Goal: Find contact information: Find contact information

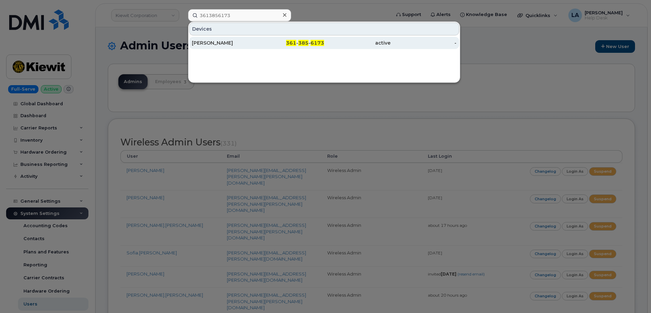
type input "3613856173"
click at [215, 40] on div "BELEN PENA" at bounding box center [225, 42] width 66 height 7
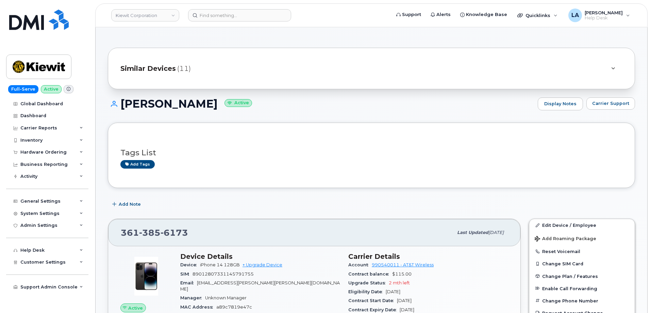
click at [236, 281] on span "BELEN.PENA@KIEWIT.COM" at bounding box center [260, 285] width 160 height 11
click at [272, 281] on div "Email BELEN.PENA@KIEWIT.COM" at bounding box center [260, 285] width 160 height 15
drag, startPoint x: 268, startPoint y: 283, endPoint x: 200, endPoint y: 283, distance: 68.7
click at [200, 283] on div "Email BELEN.PENA@KIEWIT.COM" at bounding box center [260, 285] width 160 height 15
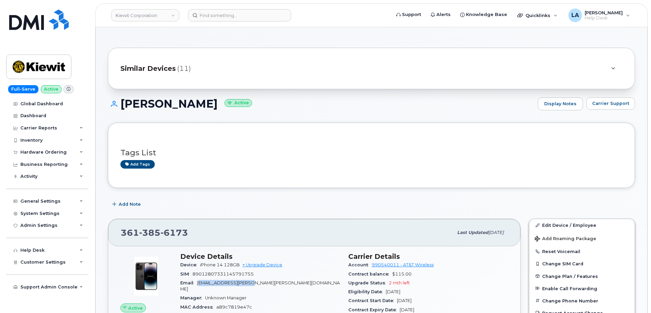
click at [279, 280] on div "Email BELEN.PENA@KIEWIT.COM" at bounding box center [260, 285] width 160 height 15
drag, startPoint x: 198, startPoint y: 281, endPoint x: 260, endPoint y: 281, distance: 61.9
click at [260, 281] on div "Email BELEN.PENA@KIEWIT.COM" at bounding box center [260, 285] width 160 height 15
copy span "BELEN.PENA@KIEWIT.COM"
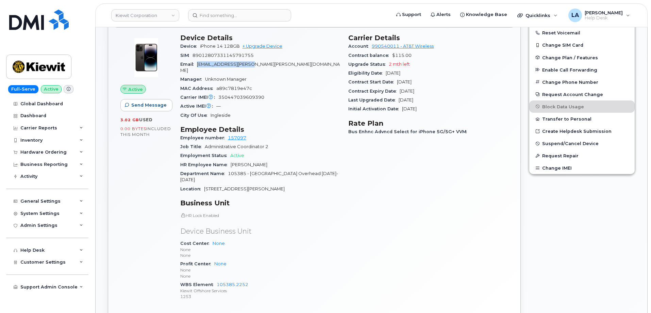
scroll to position [251, 0]
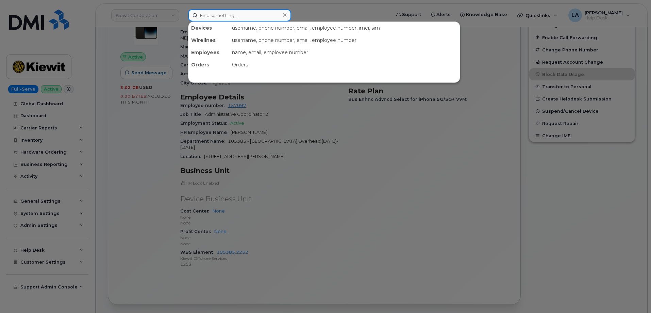
click at [233, 15] on input at bounding box center [239, 15] width 103 height 12
paste input "361 385 6187"
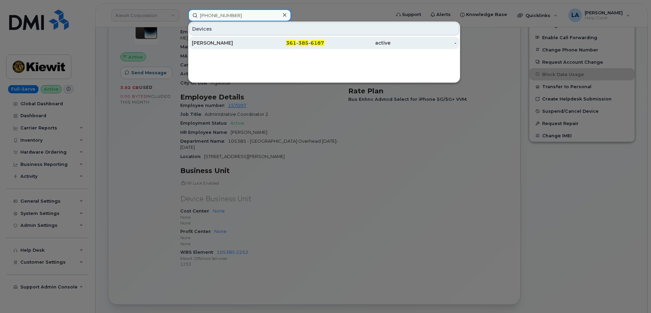
type input "361 385 6187"
click at [252, 39] on div "[PERSON_NAME]" at bounding box center [225, 43] width 66 height 12
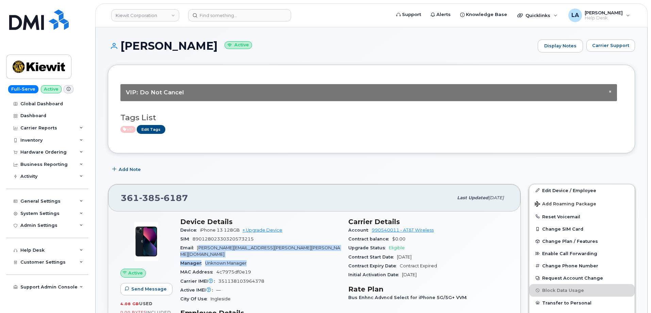
drag, startPoint x: 287, startPoint y: 253, endPoint x: 201, endPoint y: 250, distance: 86.2
click at [201, 250] on section "Device Details Device iPhone 13 128GB + Upgrade Device SIM [TECHNICAL_ID] Email…" at bounding box center [260, 260] width 160 height 86
click at [335, 250] on div "Email [PERSON_NAME][EMAIL_ADDRESS][PERSON_NAME][PERSON_NAME][DOMAIN_NAME]" at bounding box center [260, 250] width 160 height 15
click at [309, 250] on div "Email [PERSON_NAME][EMAIL_ADDRESS][PERSON_NAME][PERSON_NAME][DOMAIN_NAME]" at bounding box center [260, 250] width 160 height 15
click at [210, 247] on span "[PERSON_NAME][EMAIL_ADDRESS][PERSON_NAME][PERSON_NAME][DOMAIN_NAME]" at bounding box center [260, 250] width 160 height 11
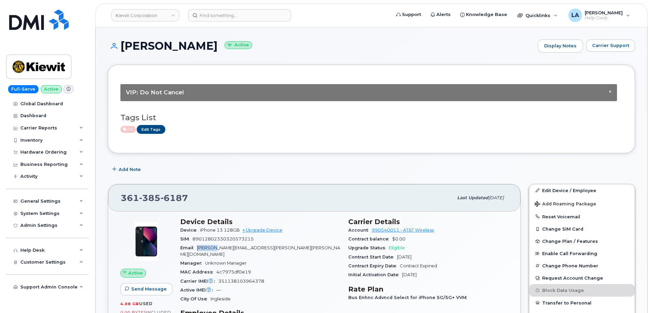
click at [210, 247] on span "[PERSON_NAME][EMAIL_ADDRESS][PERSON_NAME][PERSON_NAME][DOMAIN_NAME]" at bounding box center [260, 250] width 160 height 11
click at [304, 245] on div "Email [PERSON_NAME][EMAIL_ADDRESS][PERSON_NAME][PERSON_NAME][DOMAIN_NAME]" at bounding box center [260, 250] width 160 height 15
drag, startPoint x: 286, startPoint y: 248, endPoint x: 197, endPoint y: 249, distance: 88.8
click at [197, 249] on div "Email [PERSON_NAME][EMAIL_ADDRESS][PERSON_NAME][PERSON_NAME][DOMAIN_NAME]" at bounding box center [260, 250] width 160 height 15
copy span "[PERSON_NAME][EMAIL_ADDRESS][PERSON_NAME][PERSON_NAME][DOMAIN_NAME]"
